Goal: Task Accomplishment & Management: Manage account settings

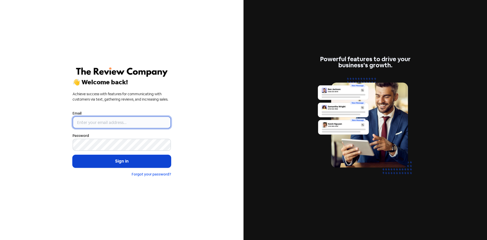
type input "[EMAIL_ADDRESS][DOMAIN_NAME]"
click at [102, 161] on button "Sign in" at bounding box center [122, 161] width 98 height 13
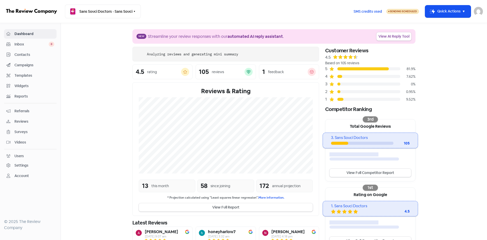
click at [14, 55] on div "Contacts" at bounding box center [30, 55] width 48 height 6
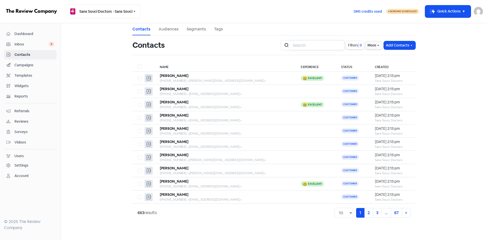
click at [328, 45] on input "search" at bounding box center [316, 45] width 55 height 10
type input "marea"
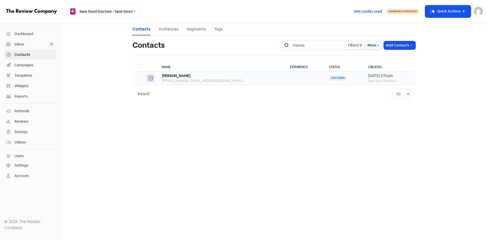
click at [290, 78] on td at bounding box center [304, 77] width 39 height 13
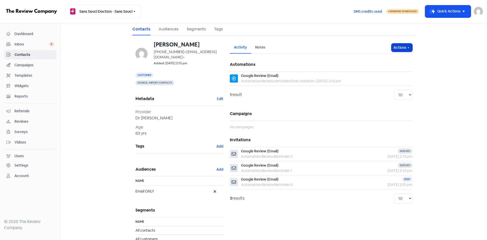
click at [401, 46] on button "Actions" at bounding box center [401, 47] width 21 height 8
click at [388, 81] on button "Unsubscribe" at bounding box center [392, 81] width 40 height 10
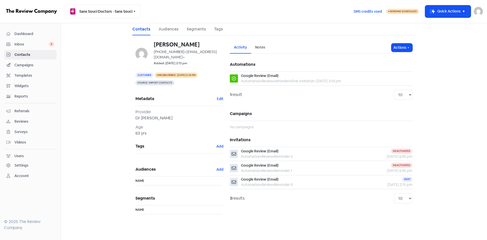
click at [32, 53] on span "Contacts" at bounding box center [34, 54] width 40 height 5
